Goal: Use online tool/utility: Utilize a website feature to perform a specific function

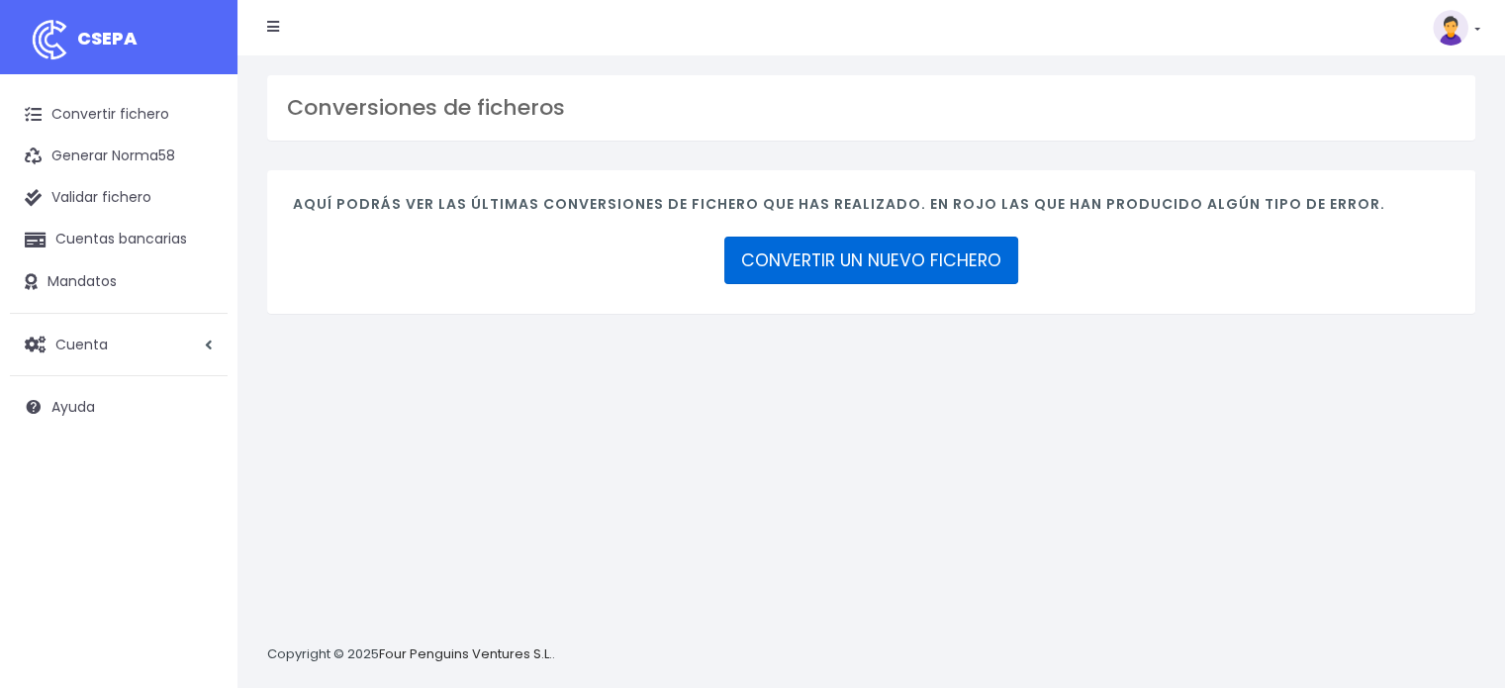
click at [953, 253] on link "CONVERTIR UN NUEVO FICHERO" at bounding box center [871, 261] width 294 height 48
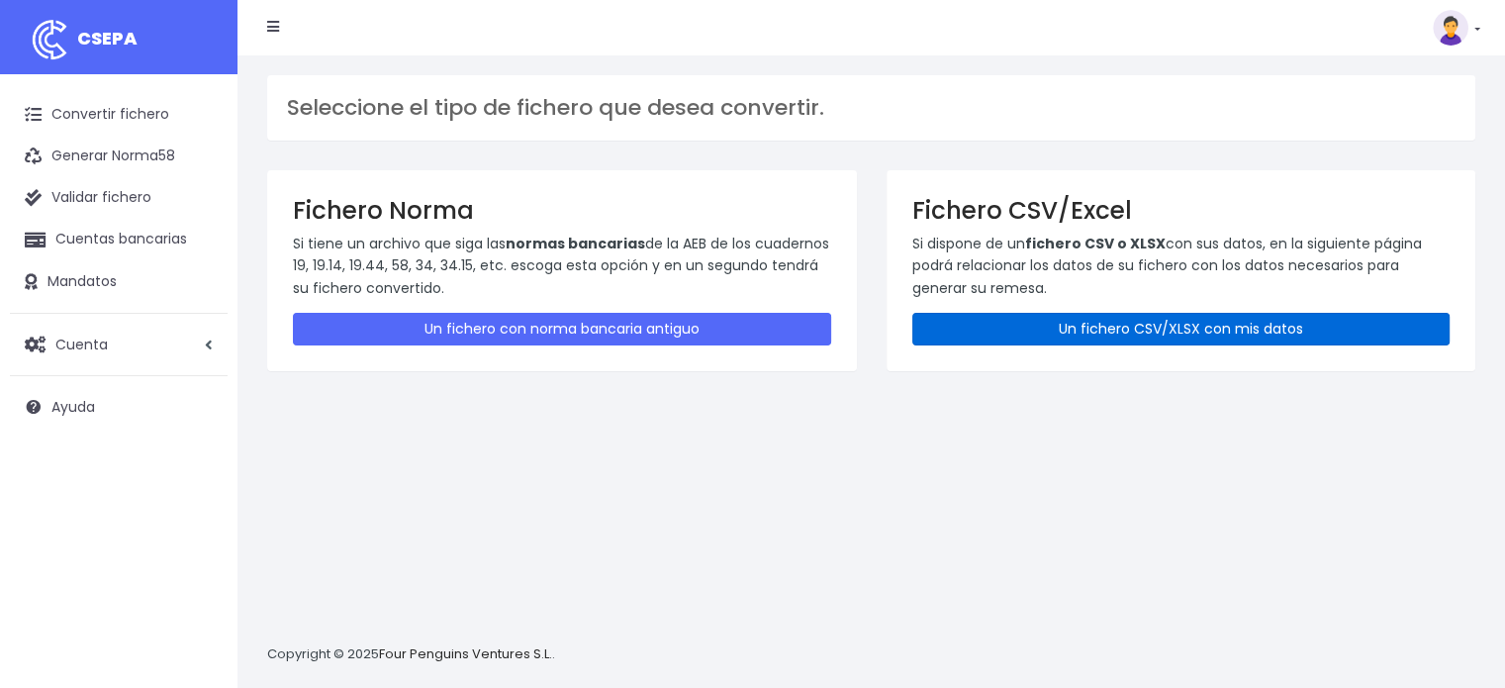
click at [1099, 332] on link "Un fichero CSV/XLSX con mis datos" at bounding box center [1182, 329] width 538 height 33
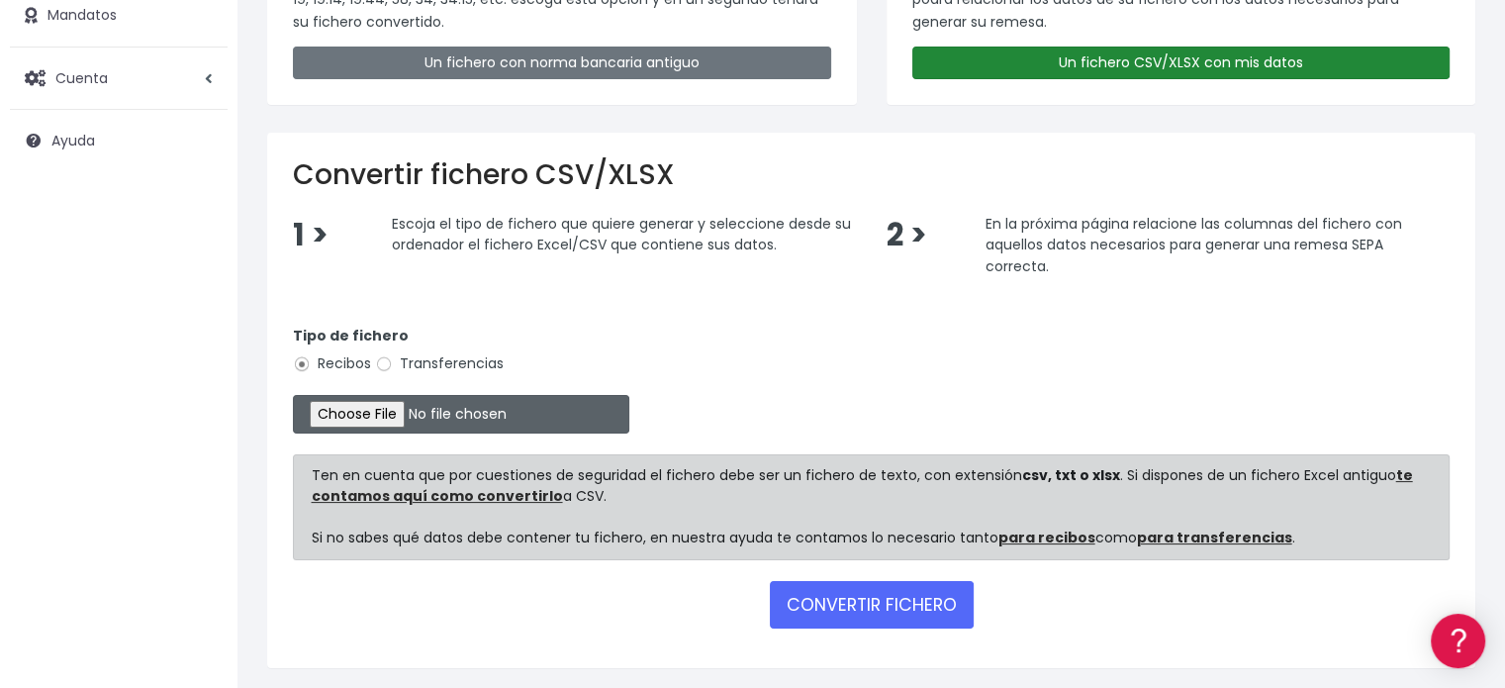
scroll to position [297, 0]
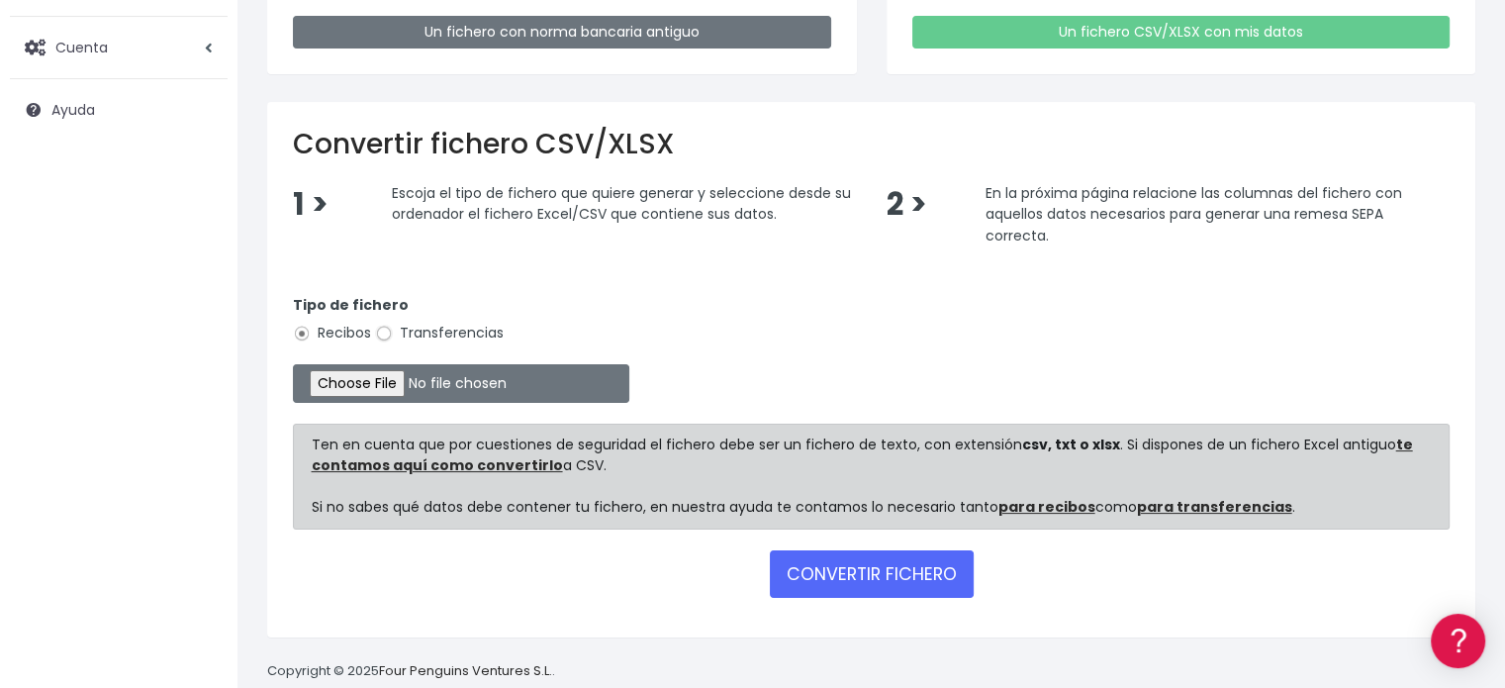
click at [383, 332] on input "Transferencias" at bounding box center [384, 334] width 18 height 18
radio input "true"
click at [385, 379] on input "file" at bounding box center [461, 383] width 337 height 39
type input "C:\fakepath\Transferencia CD SEPA 220825.xlsx"
click at [833, 561] on button "CONVERTIR FICHERO" at bounding box center [872, 574] width 204 height 48
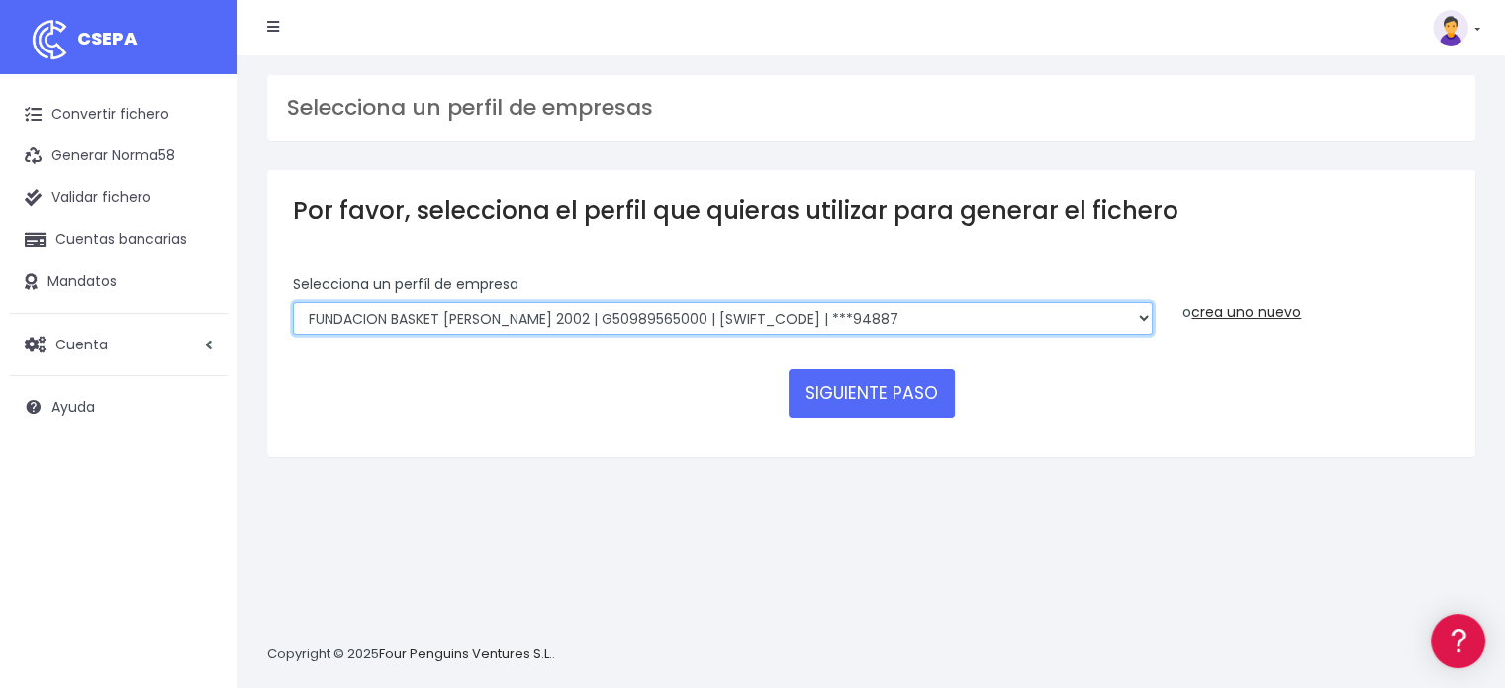
click at [639, 324] on select "FUNDACION BASKET ZARAGOZA 2002 | G50989565000 | CAIXESBBXXX | ***94887 BASKET Z…" at bounding box center [723, 319] width 860 height 34
select select "1983"
click at [293, 302] on select "FUNDACION BASKET ZARAGOZA 2002 | G50989565000 | CAIXESBBXXX | ***94887 BASKET Z…" at bounding box center [723, 319] width 860 height 34
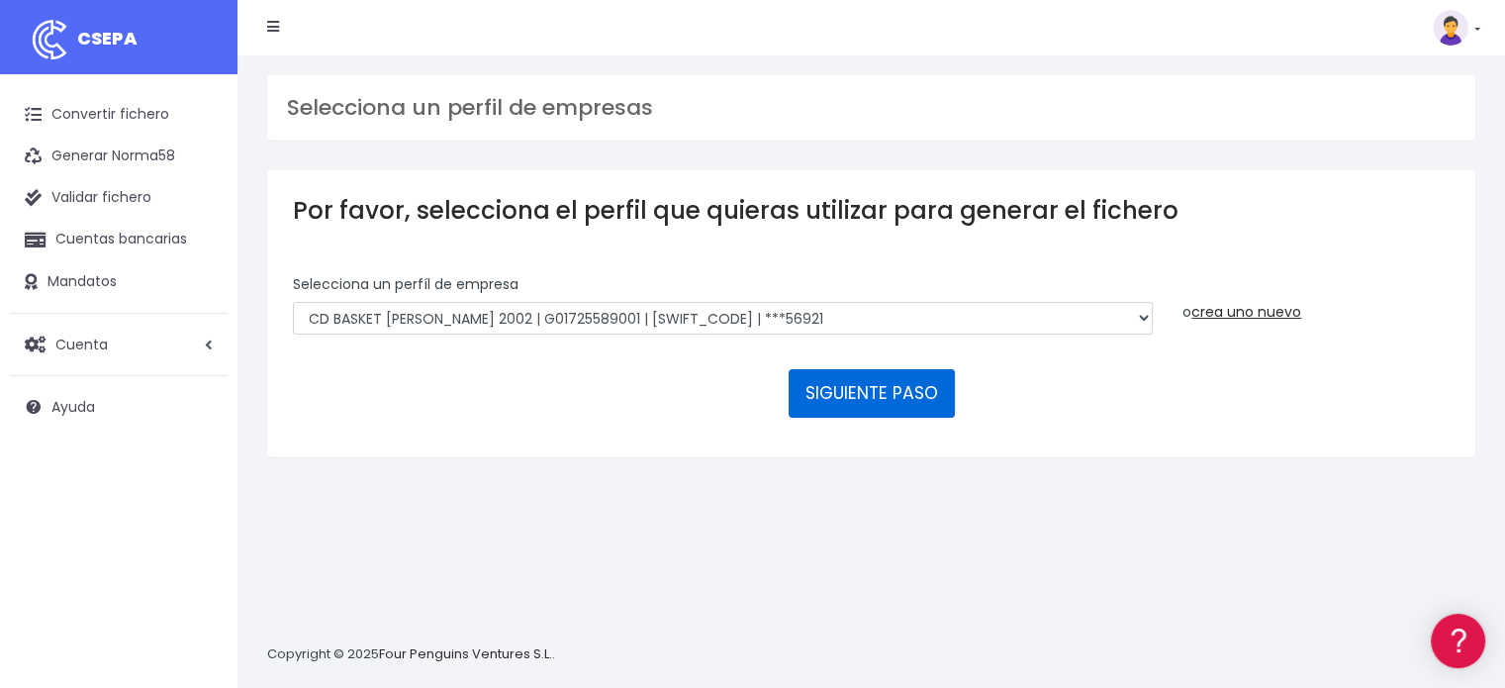
click at [847, 388] on button "SIGUIENTE PASO" at bounding box center [872, 393] width 166 height 48
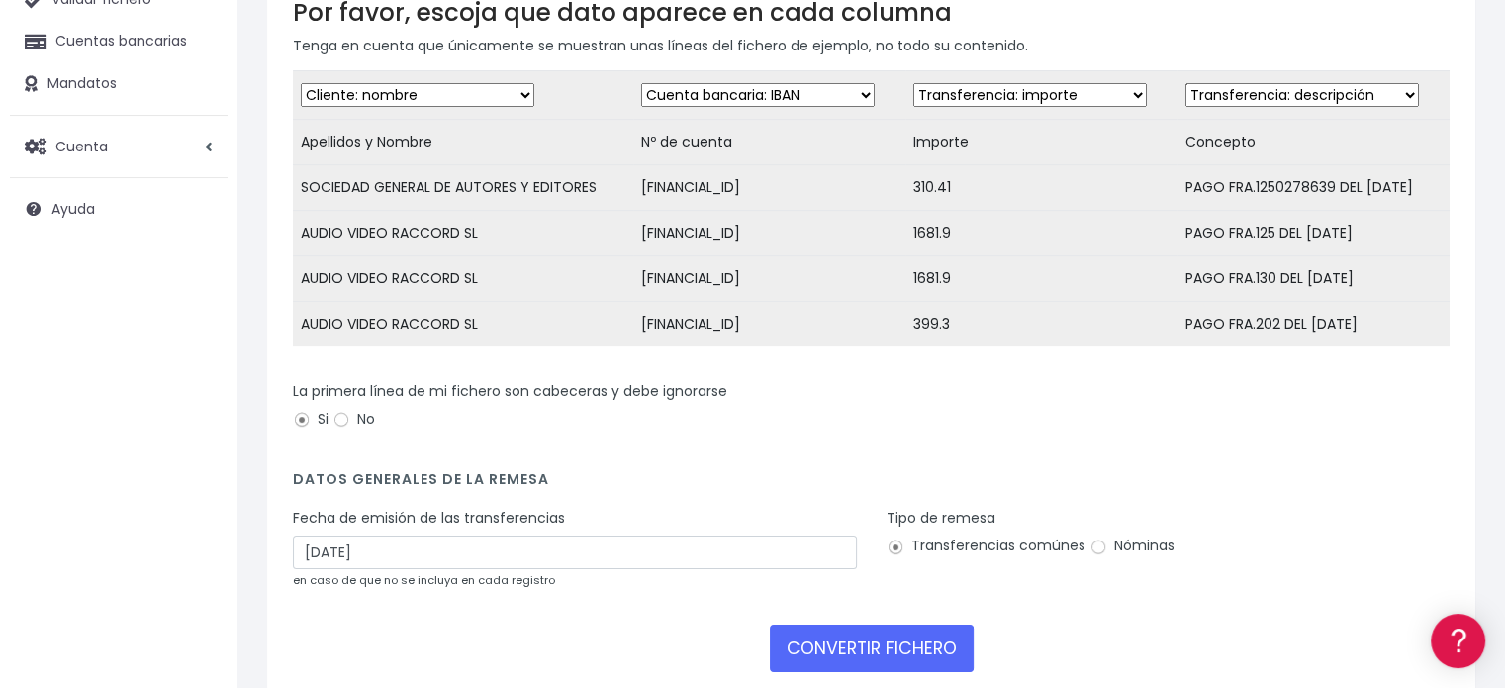
scroll to position [297, 0]
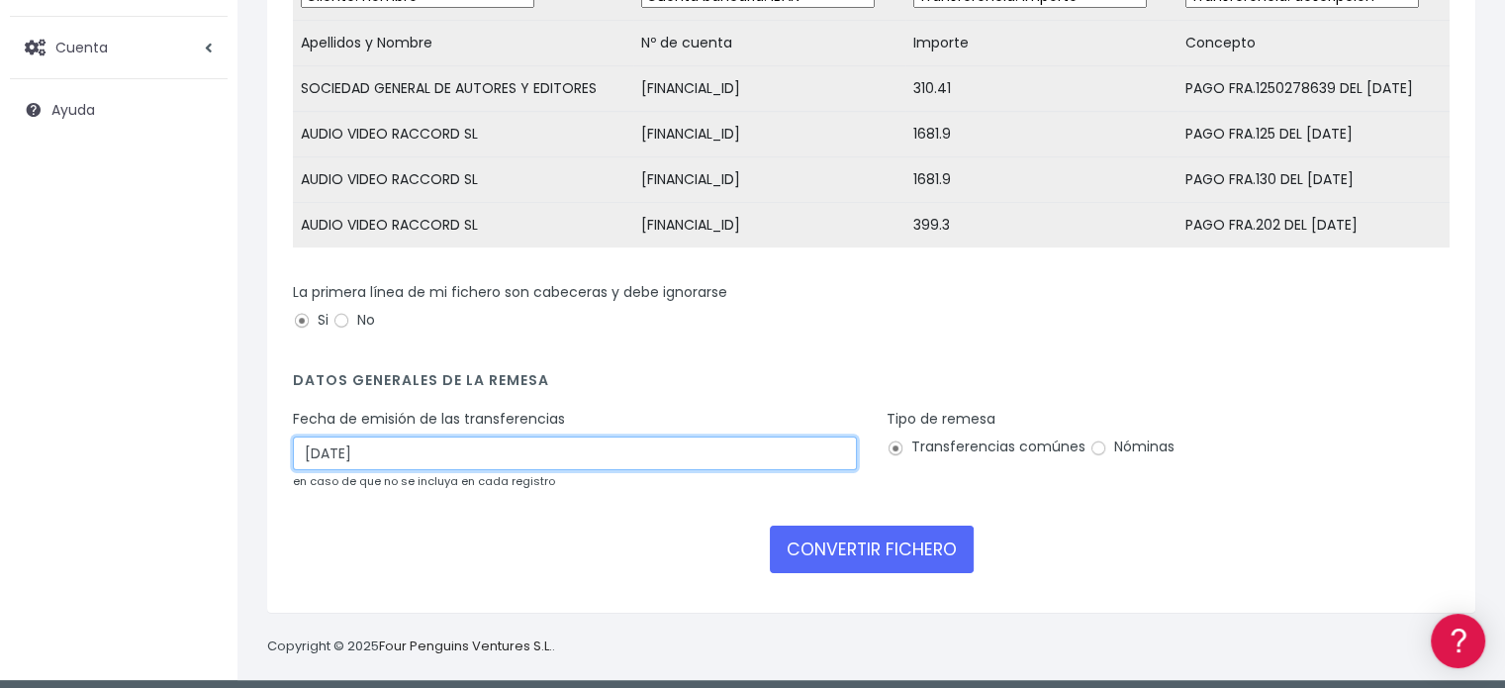
click at [448, 458] on input "03/09/2025" at bounding box center [575, 453] width 564 height 34
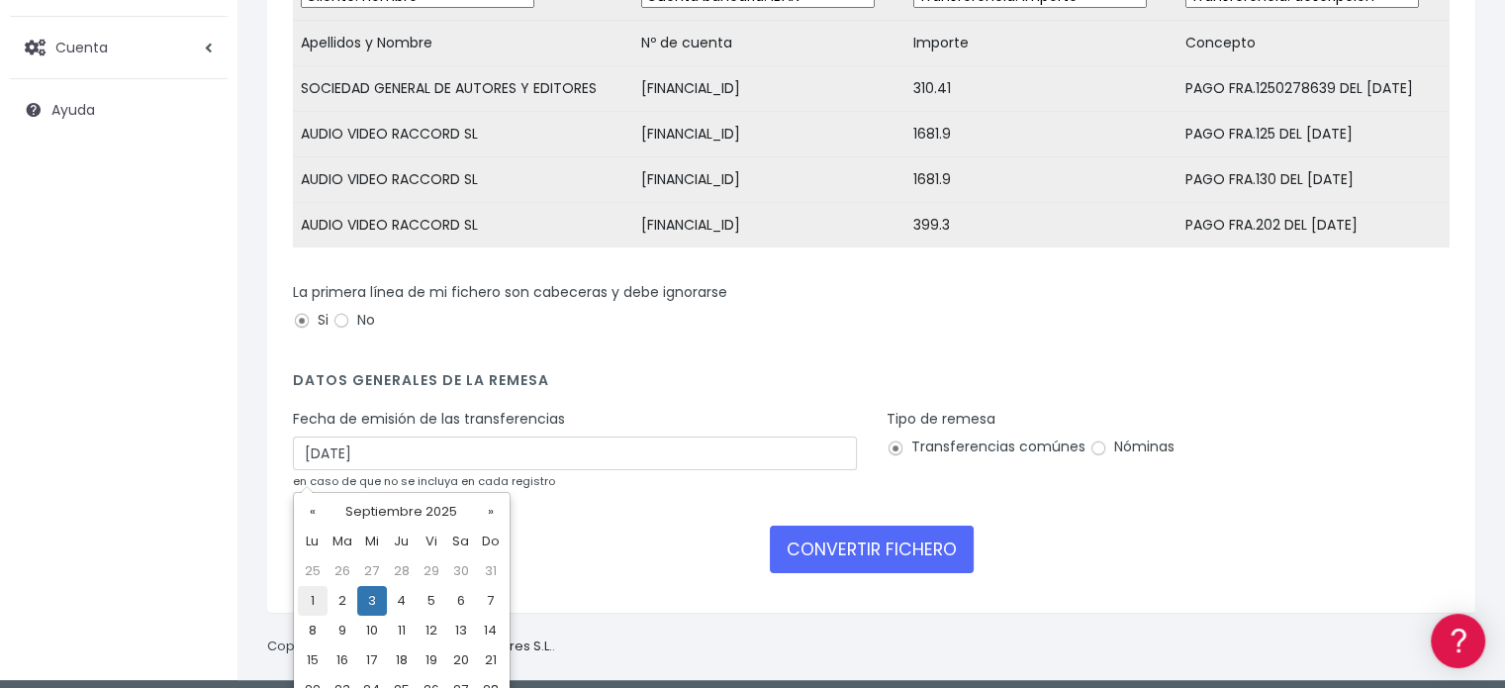
click at [315, 602] on td "1" at bounding box center [313, 601] width 30 height 30
type input "01/09/2025"
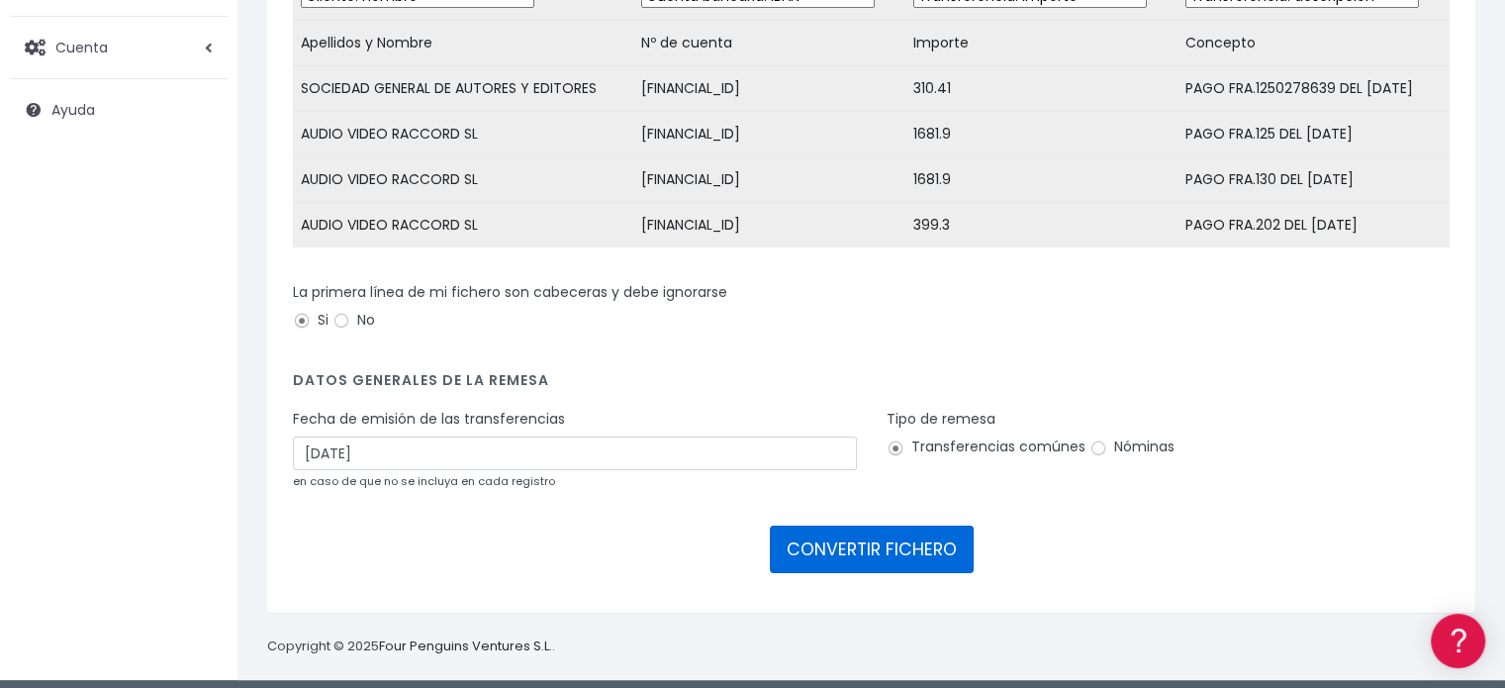
click at [829, 564] on button "CONVERTIR FICHERO" at bounding box center [872, 550] width 204 height 48
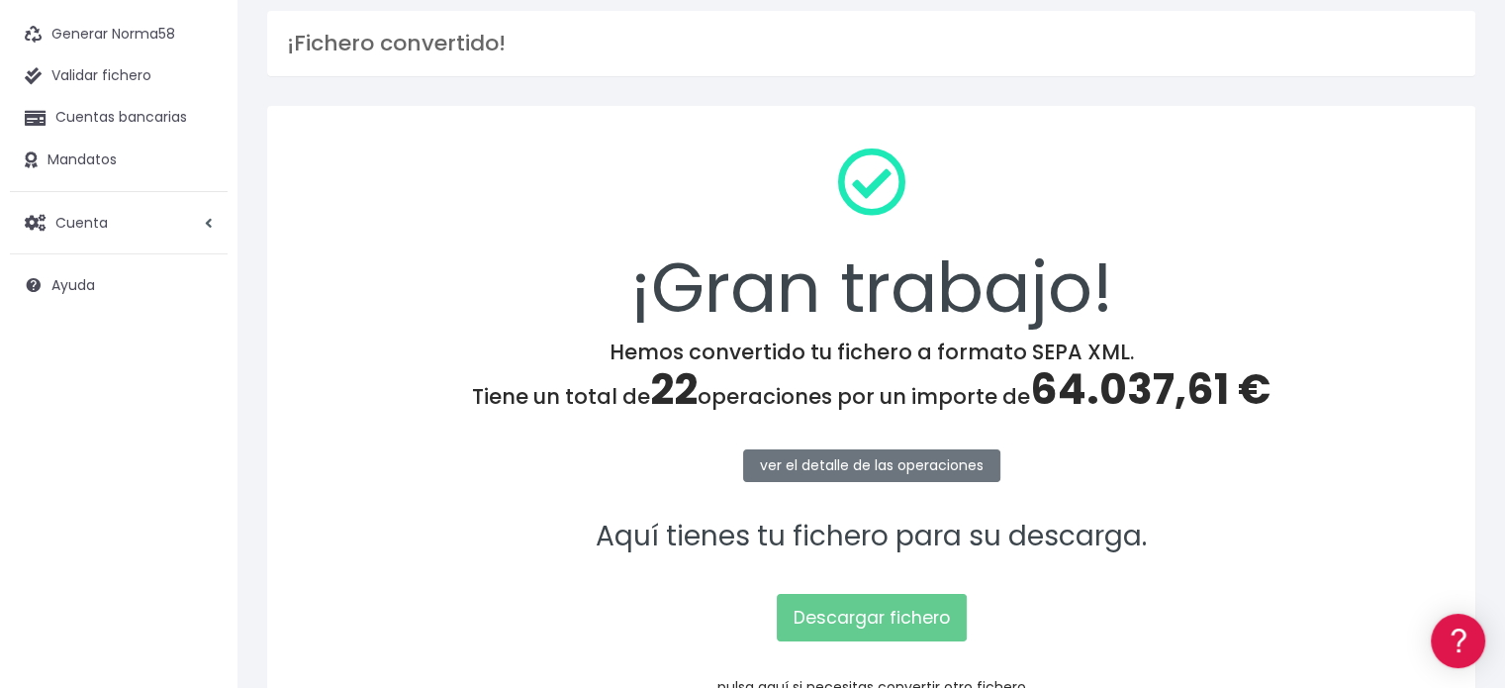
scroll to position [256, 0]
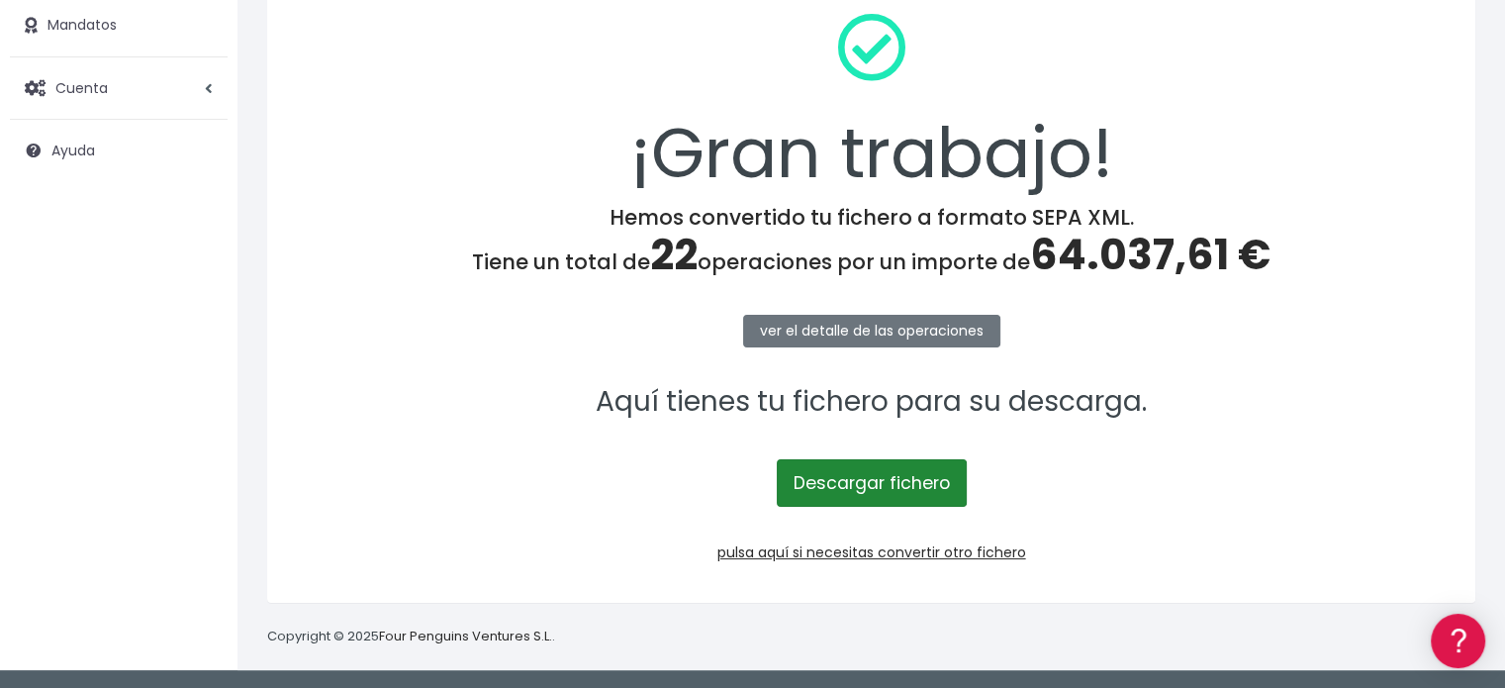
click at [879, 477] on link "Descargar fichero" at bounding box center [872, 483] width 190 height 48
